Goal: Find specific page/section: Find specific page/section

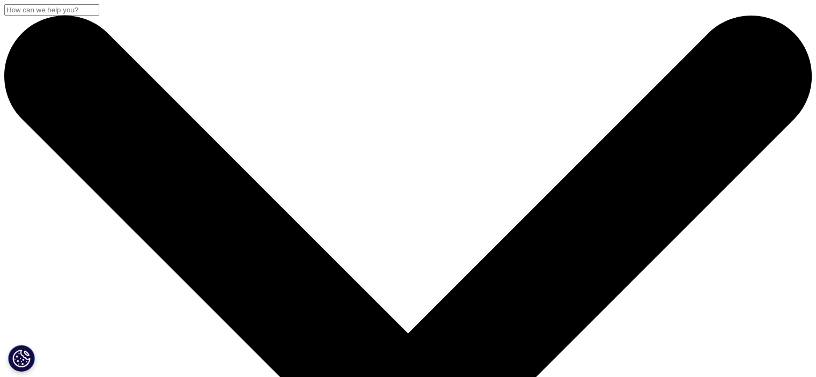
click at [99, 16] on input "Search" at bounding box center [51, 9] width 95 height 11
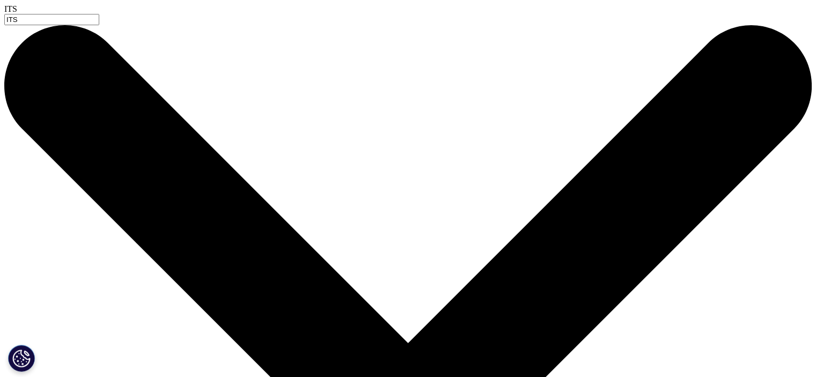
type input "ITS"
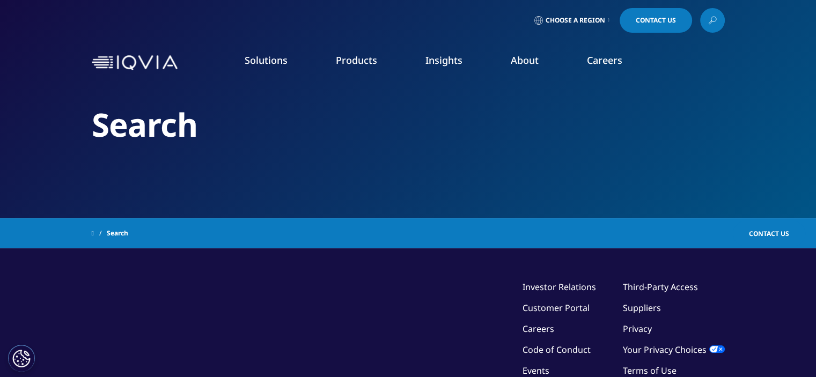
type input "ITS"
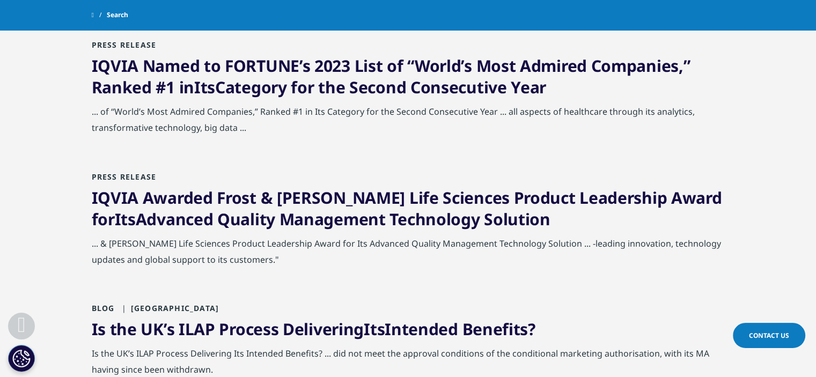
scroll to position [1341, 0]
